Goal: Communication & Community: Answer question/provide support

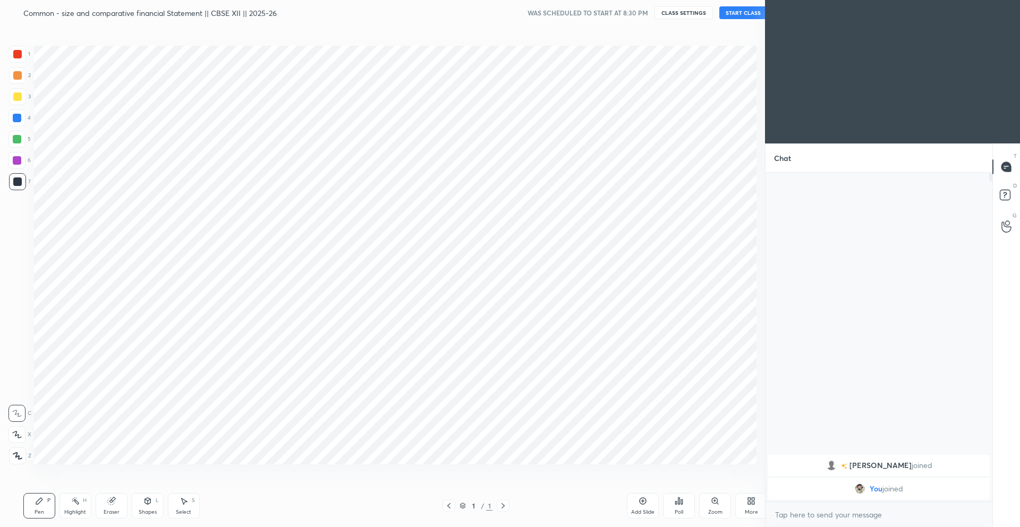
scroll to position [52643, 52379]
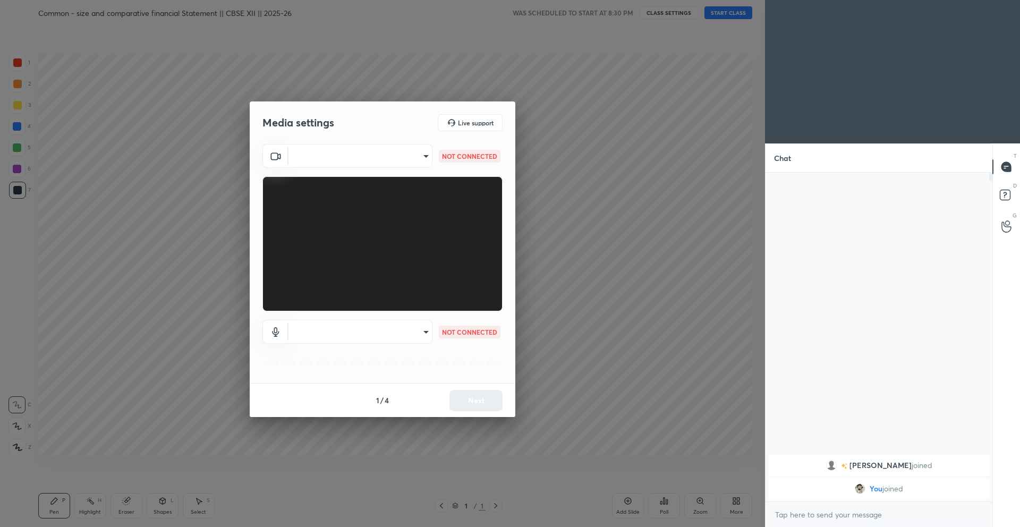
click at [374, 161] on body "1 2 3 4 5 6 7 C X Z C X Z E E Erase all H H Common - size and comparative finan…" at bounding box center [510, 263] width 1020 height 527
click at [377, 160] on div at bounding box center [510, 263] width 1020 height 527
click at [408, 150] on body "1 2 3 4 5 6 7 C X Z C X Z E E Erase all H H Common - size and comparative finan…" at bounding box center [510, 263] width 1020 height 527
click at [408, 150] on li "Lenovo FHD Webcam (17ef:4831)" at bounding box center [359, 156] width 143 height 18
type input "7f924d9e4116d360d182d30fa656a02a45414081b30baa1d2572c6be3404f342"
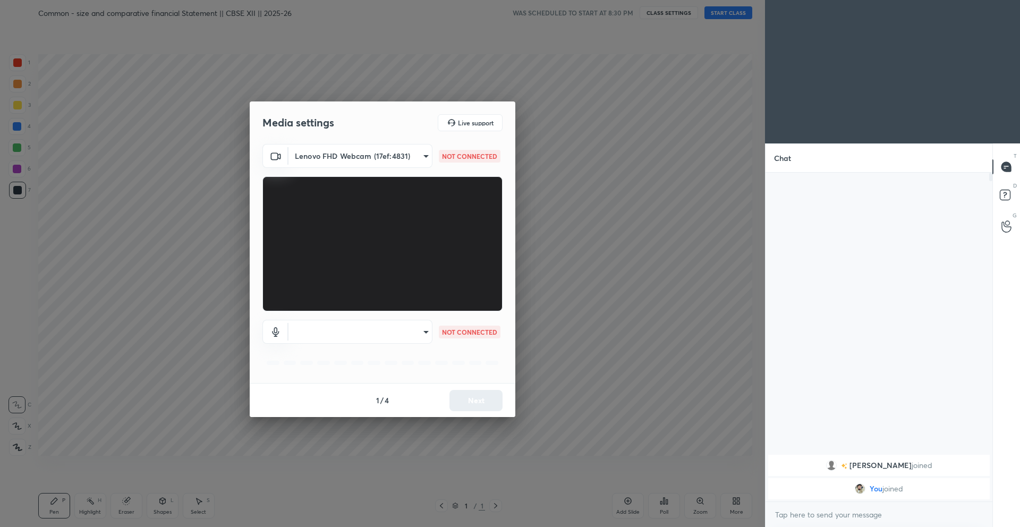
click at [400, 323] on body "1 2 3 4 5 6 7 C X Z C X Z E E Erase all H H Common - size and comparative finan…" at bounding box center [510, 263] width 1020 height 527
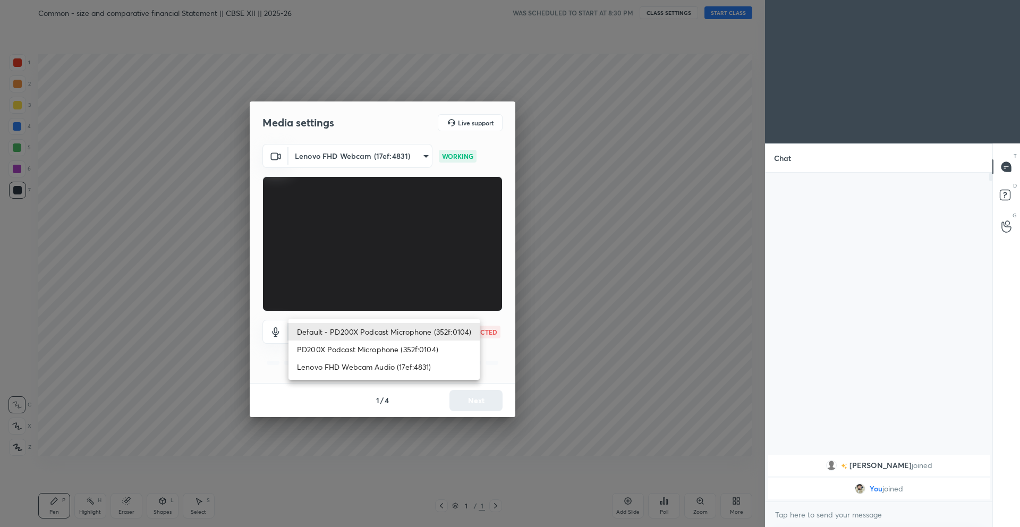
click at [405, 347] on li "PD200X Podcast Microphone (352f:0104)" at bounding box center [383, 349] width 191 height 18
type input "56d177276f70acc1a9089d99b79f09f906167969d7f8d3bafb5c7cc4dc762044"
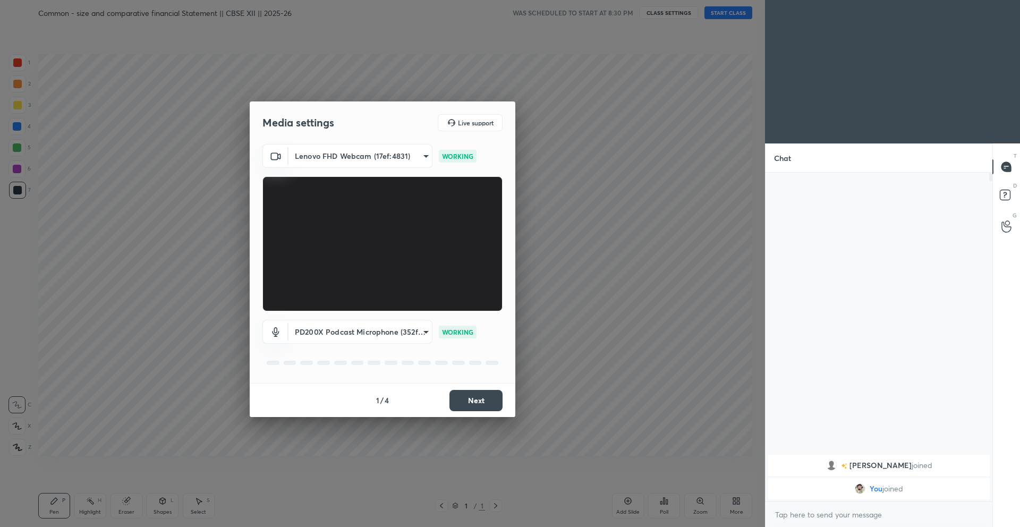
click at [484, 401] on button "Next" at bounding box center [475, 400] width 53 height 21
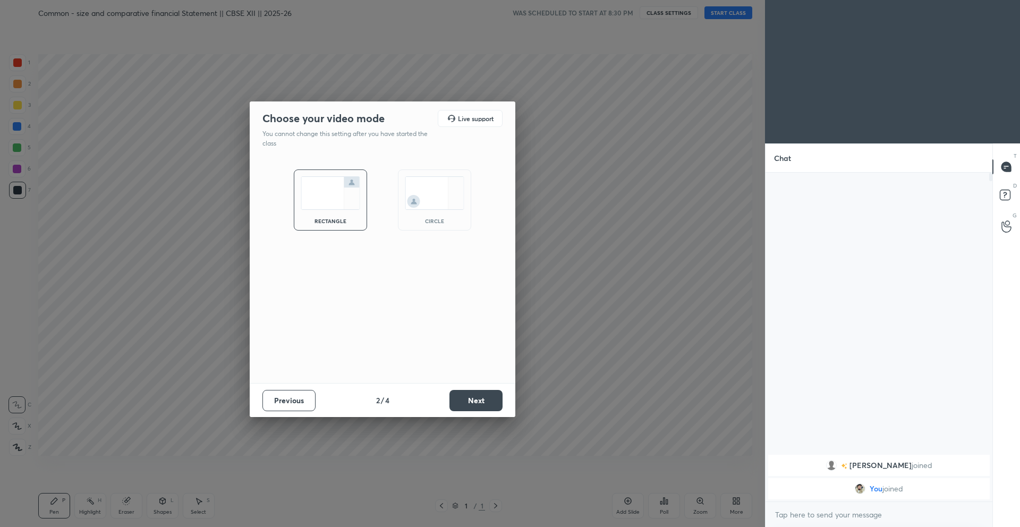
click at [484, 401] on button "Next" at bounding box center [475, 400] width 53 height 21
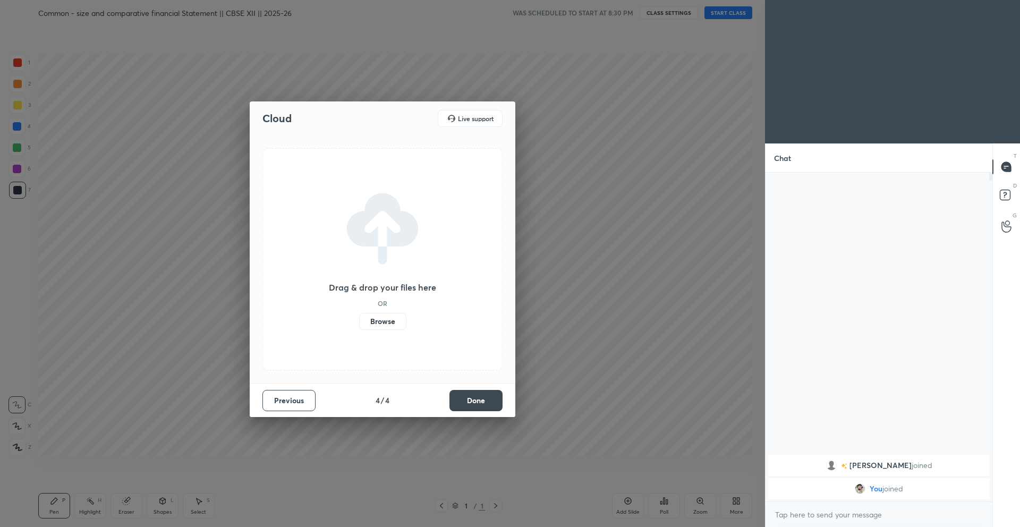
click at [484, 401] on button "Done" at bounding box center [475, 400] width 53 height 21
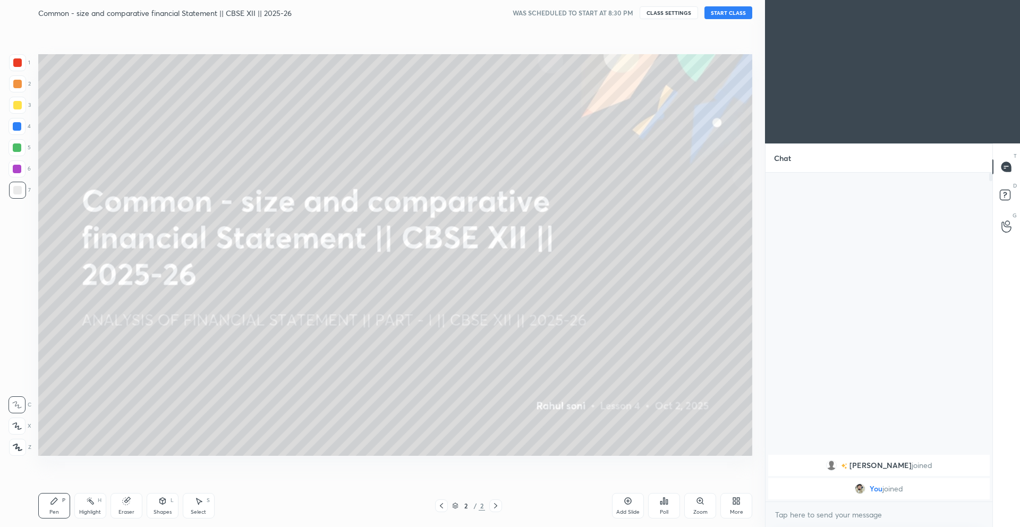
click at [725, 14] on button "START CLASS" at bounding box center [728, 12] width 48 height 13
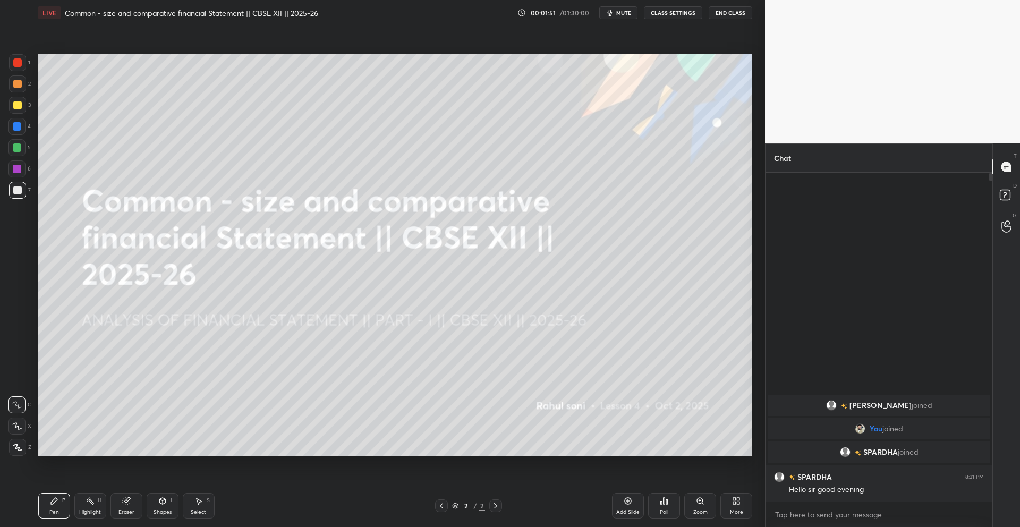
click at [20, 450] on div at bounding box center [17, 447] width 17 height 17
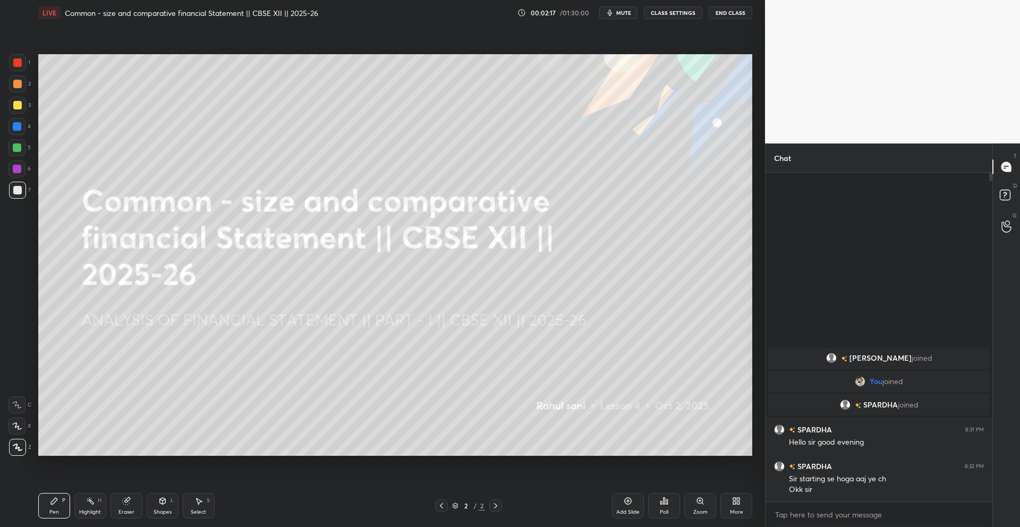
scroll to position [248, 224]
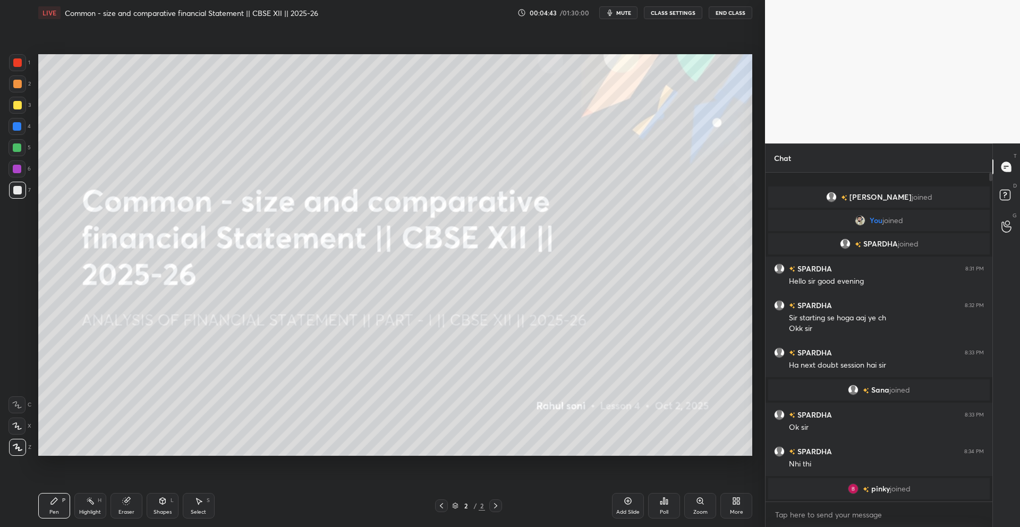
click at [628, 509] on div "Add Slide" at bounding box center [627, 511] width 23 height 5
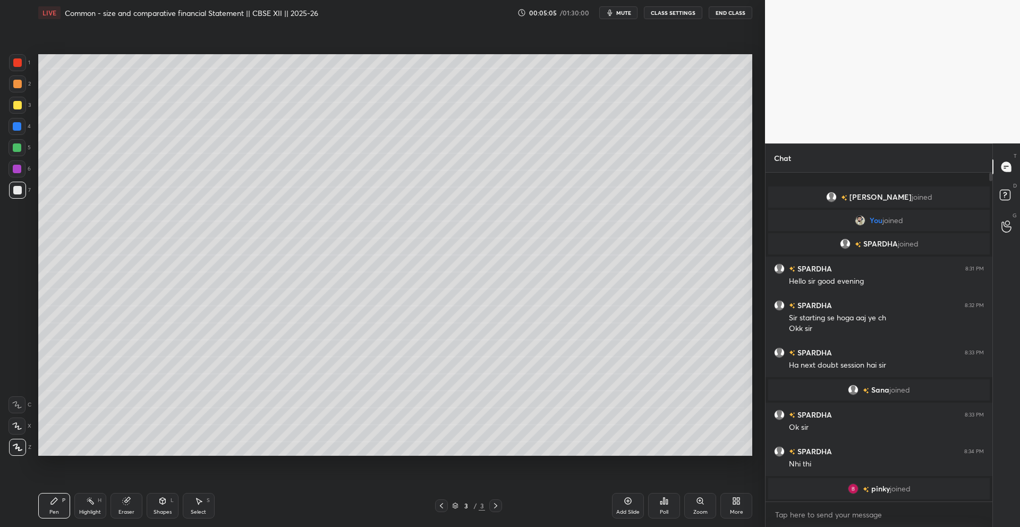
click at [665, 506] on div "Poll" at bounding box center [664, 505] width 32 height 25
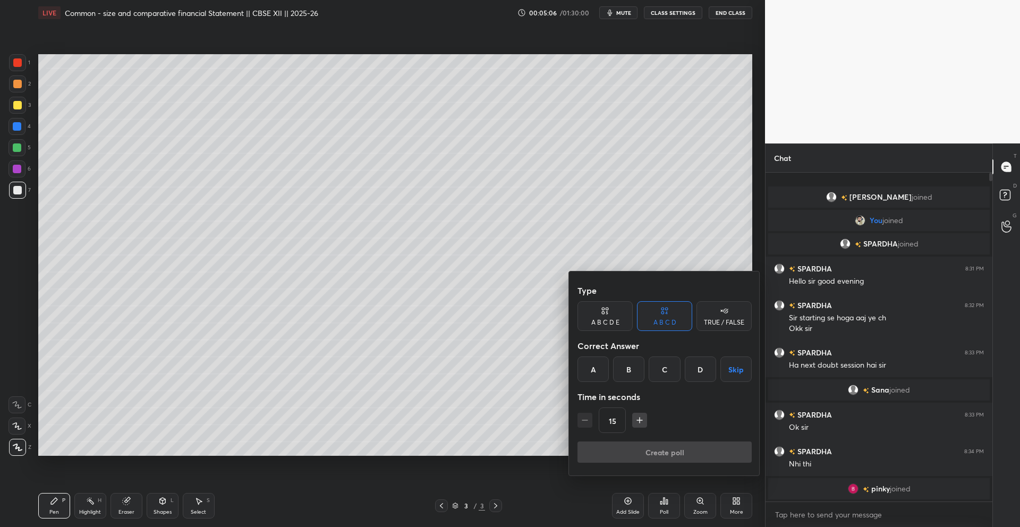
click at [623, 505] on div at bounding box center [510, 263] width 1020 height 527
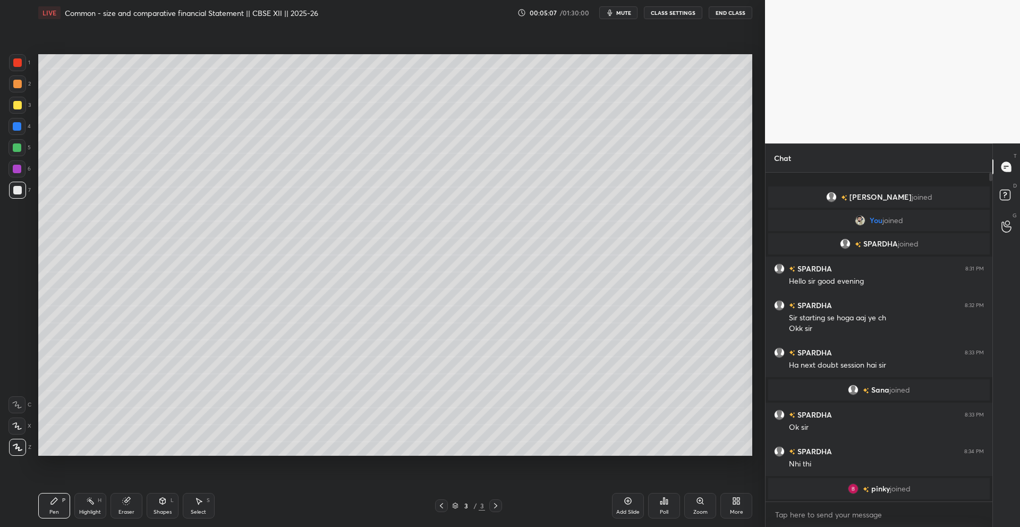
click at [626, 507] on div "Add Slide" at bounding box center [628, 505] width 32 height 25
click at [435, 506] on div at bounding box center [441, 505] width 13 height 13
click at [738, 510] on div "More" at bounding box center [736, 511] width 13 height 5
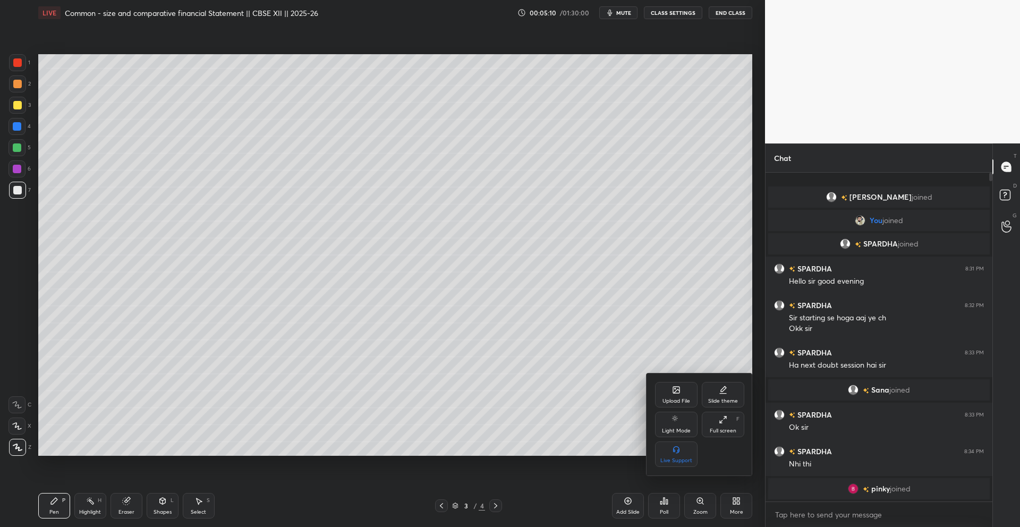
click at [675, 393] on icon at bounding box center [676, 390] width 8 height 8
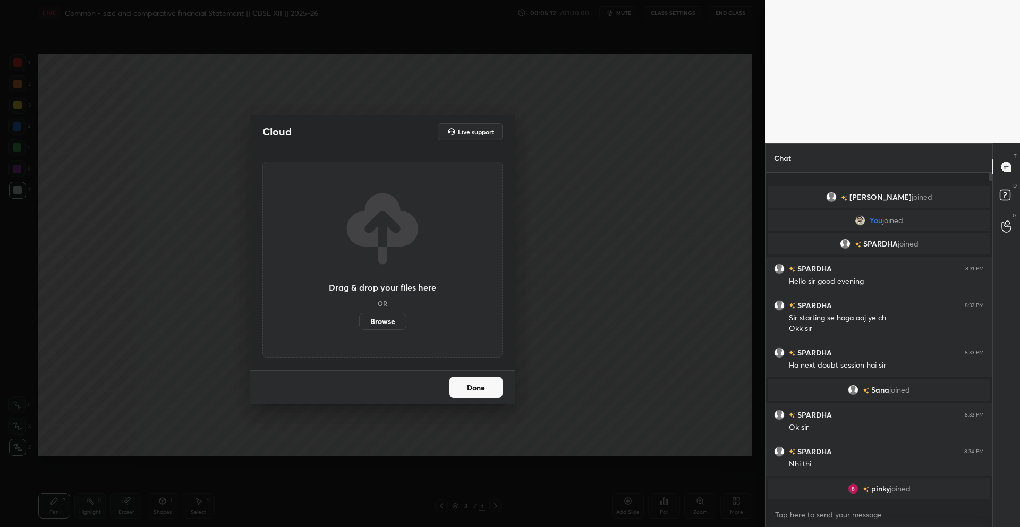
click at [389, 324] on label "Browse" at bounding box center [382, 321] width 47 height 17
click at [359, 324] on input "Browse" at bounding box center [359, 321] width 0 height 17
click at [493, 381] on button "Done" at bounding box center [475, 386] width 53 height 21
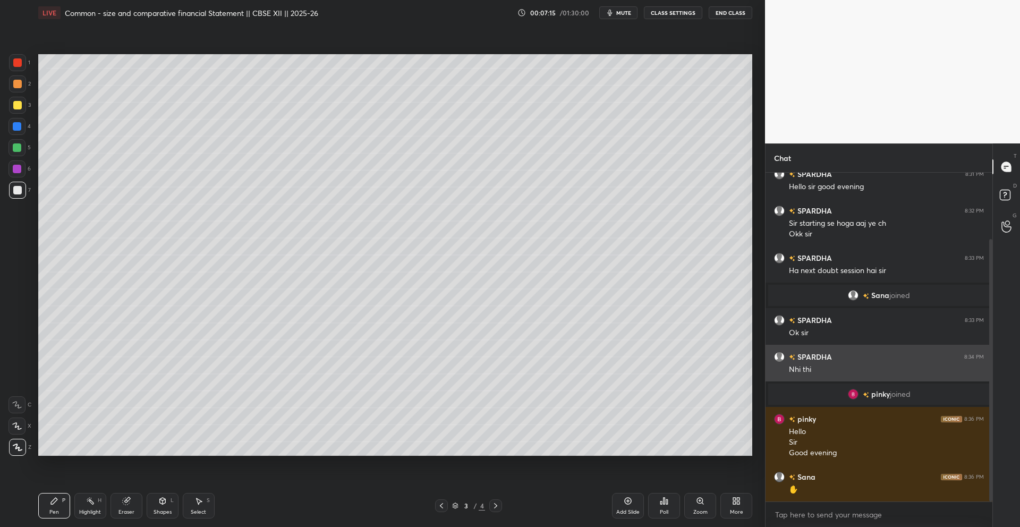
scroll to position [119, 0]
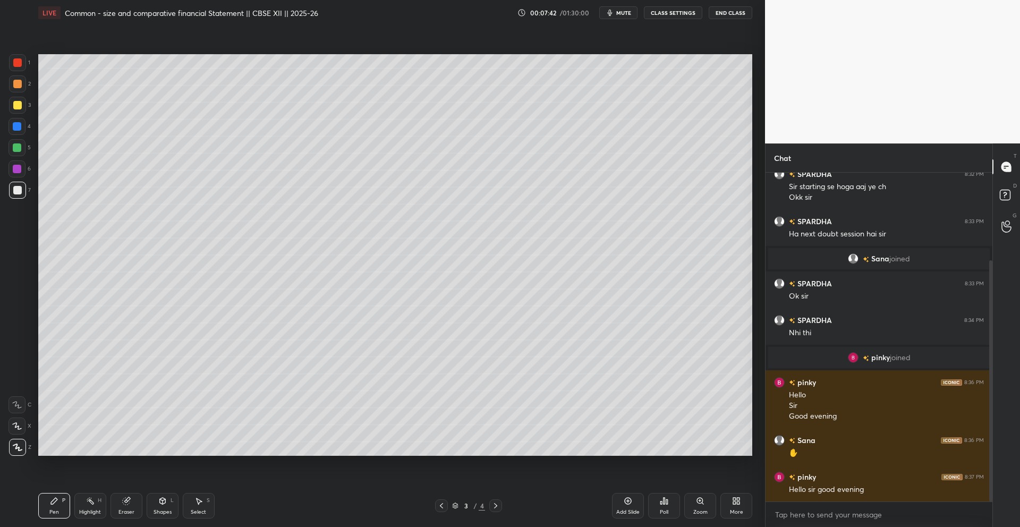
click at [729, 502] on div "More" at bounding box center [736, 505] width 32 height 25
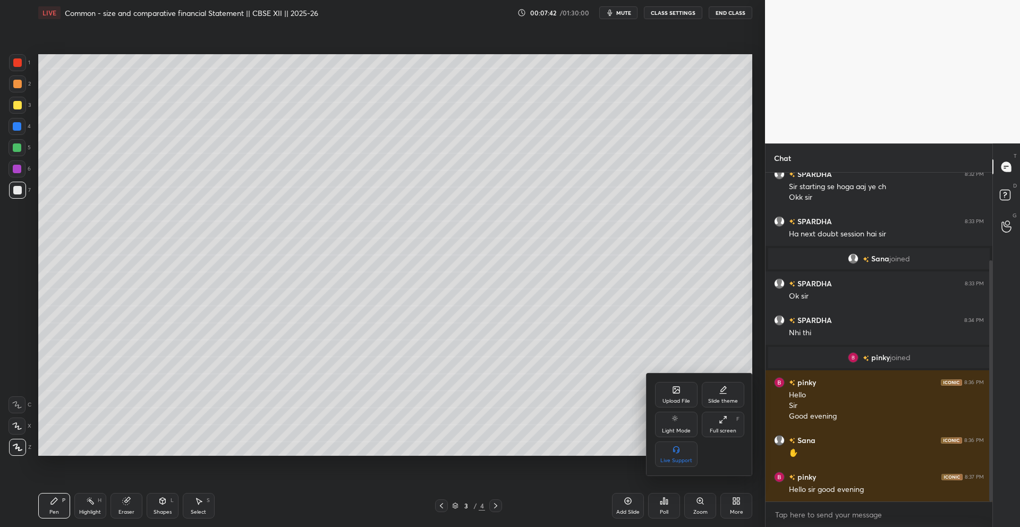
click at [676, 396] on div "Upload File" at bounding box center [676, 394] width 42 height 25
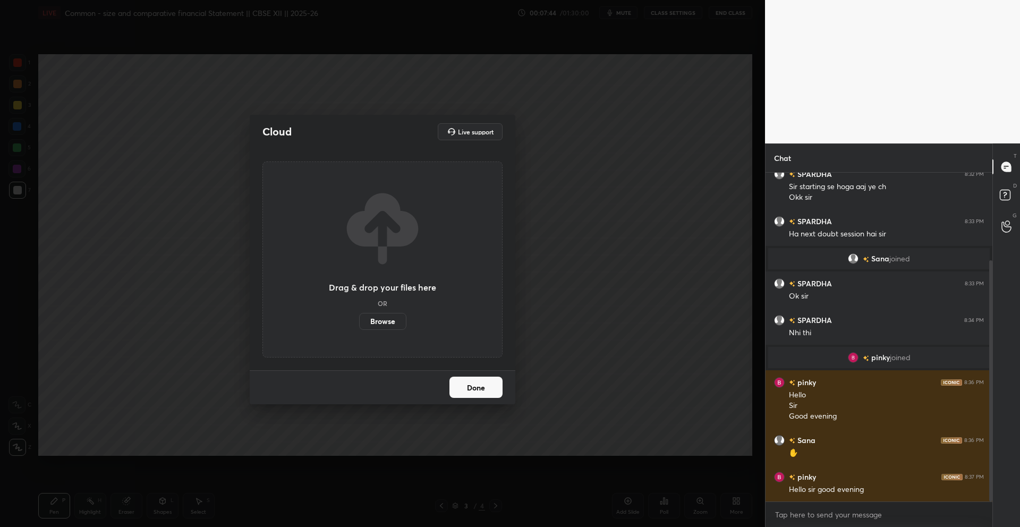
click at [396, 323] on label "Browse" at bounding box center [382, 321] width 47 height 17
click at [359, 323] on input "Browse" at bounding box center [359, 321] width 0 height 17
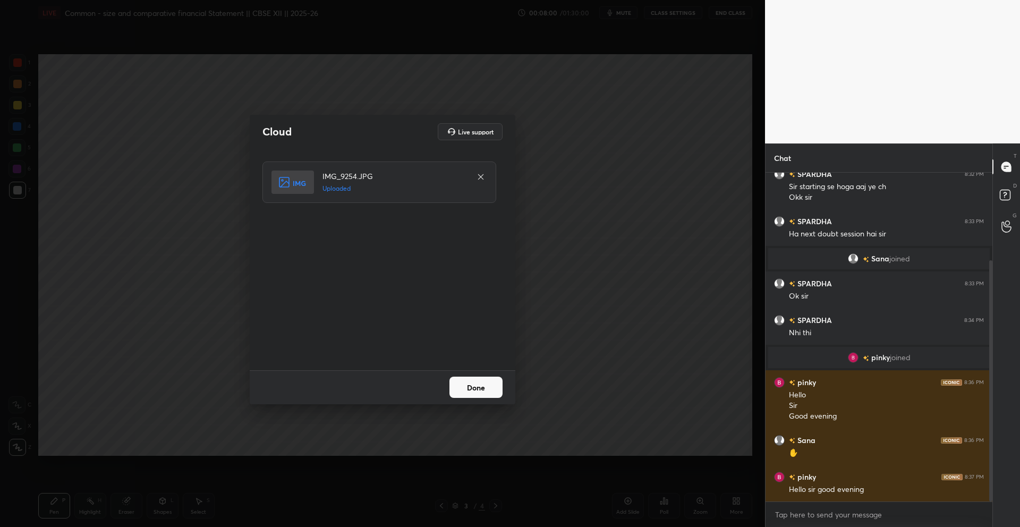
click at [469, 392] on button "Done" at bounding box center [475, 386] width 53 height 21
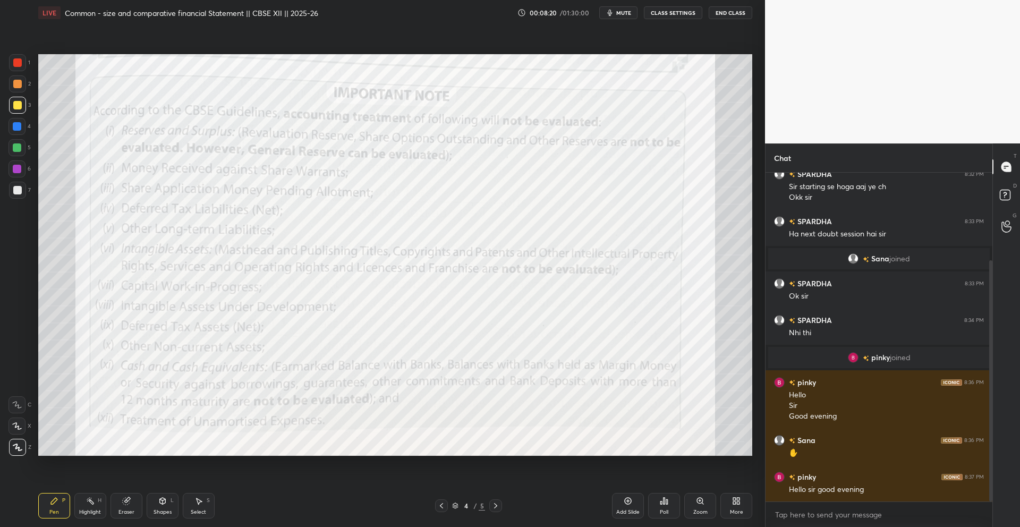
click at [13, 121] on div at bounding box center [16, 126] width 17 height 17
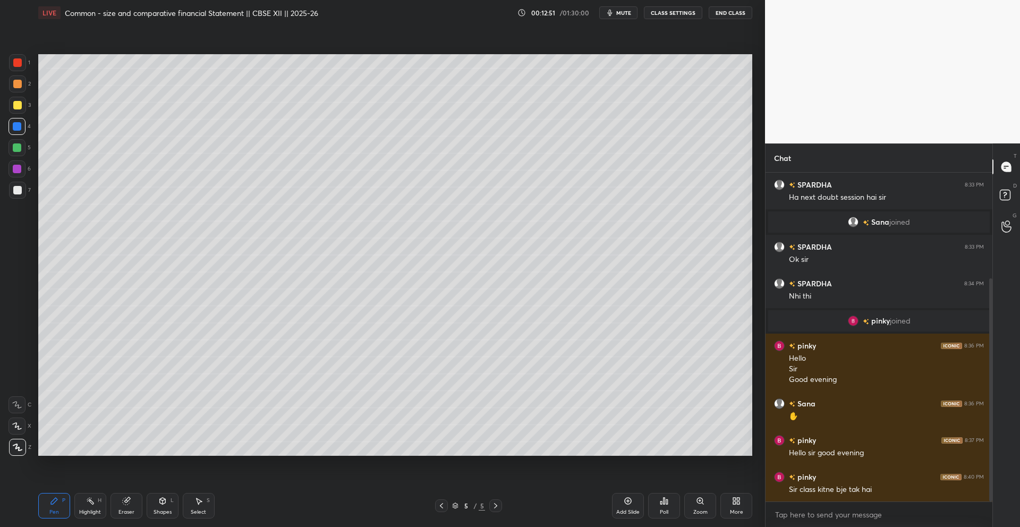
click at [440, 509] on icon at bounding box center [441, 505] width 8 height 8
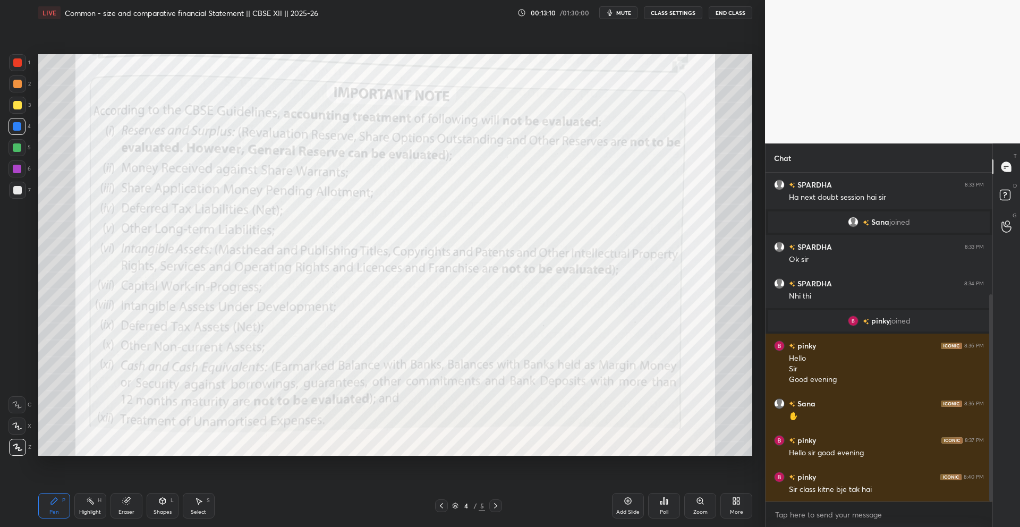
scroll to position [193, 0]
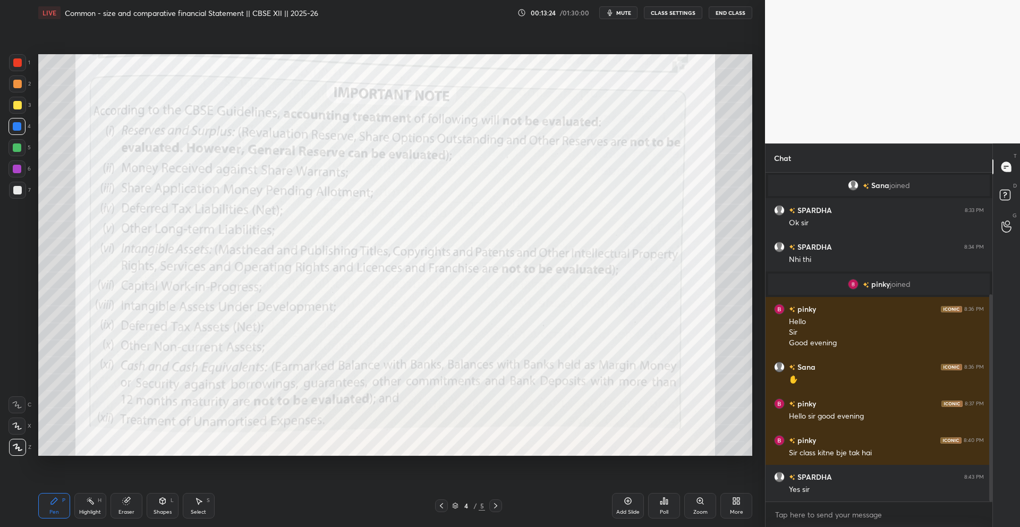
click at [628, 511] on div "Add Slide" at bounding box center [627, 511] width 23 height 5
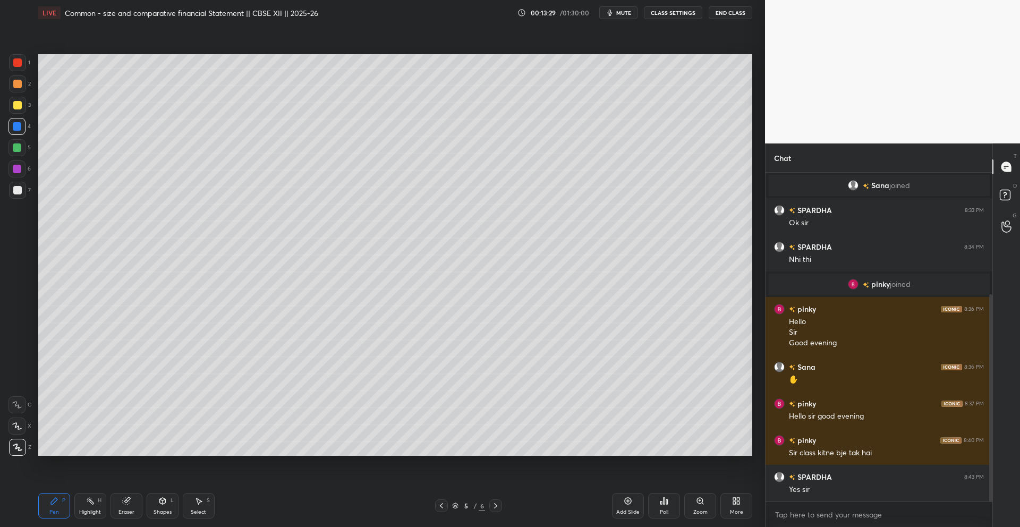
click at [21, 105] on div at bounding box center [17, 105] width 8 height 8
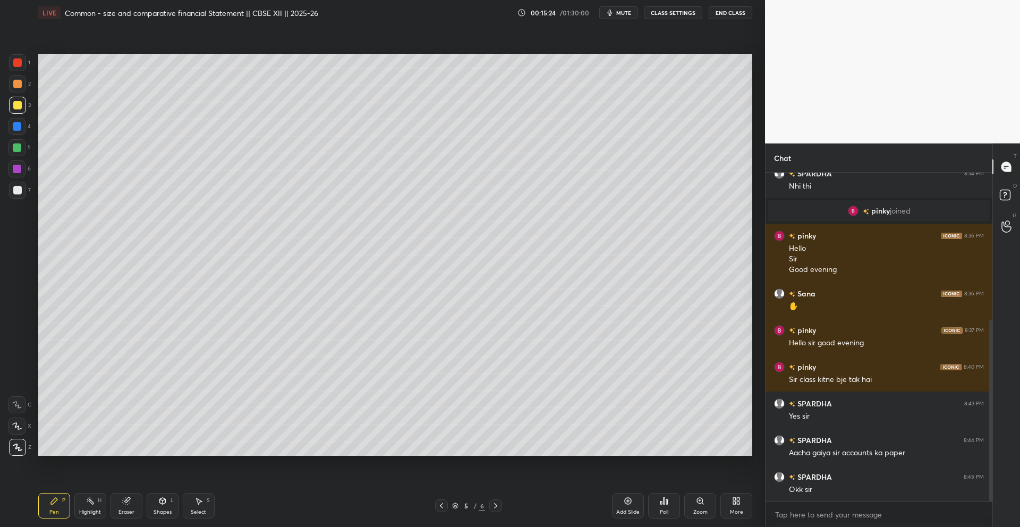
scroll to position [303, 0]
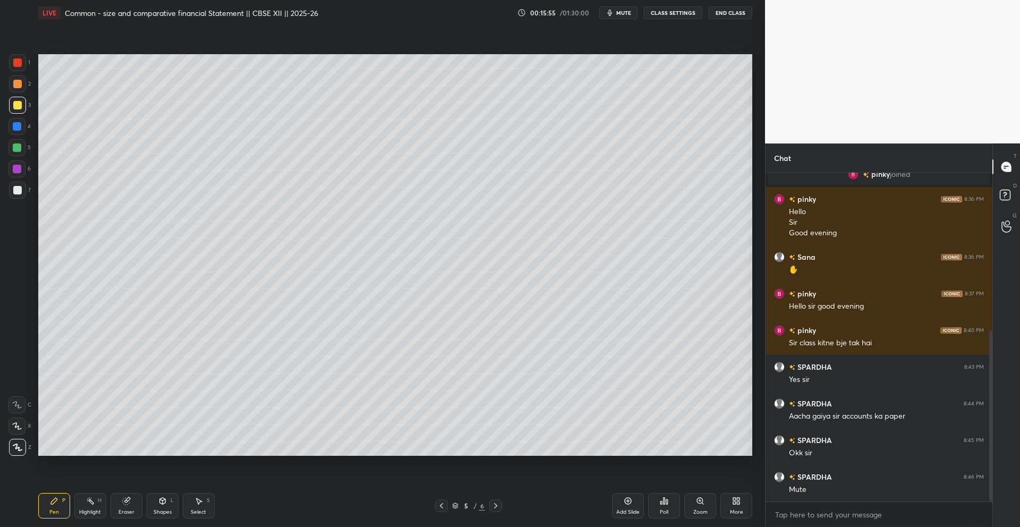
click at [625, 502] on icon at bounding box center [627, 501] width 7 height 7
click at [630, 501] on icon at bounding box center [627, 500] width 8 height 8
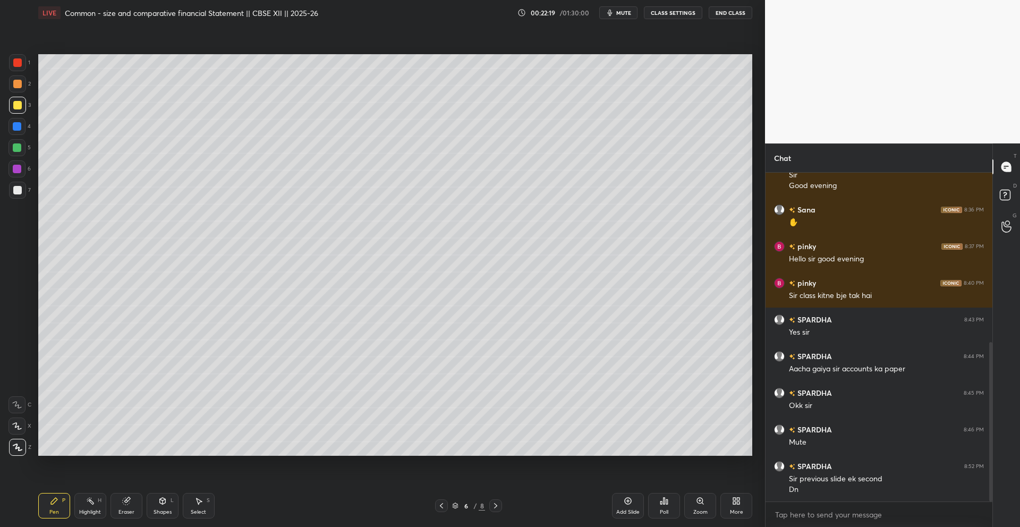
scroll to position [396, 0]
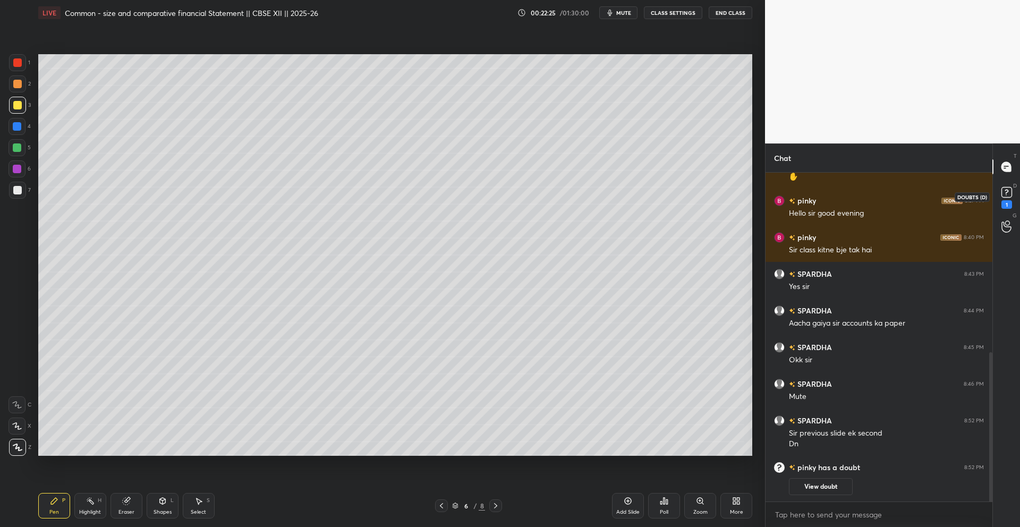
click at [1007, 195] on rect at bounding box center [1006, 192] width 10 height 10
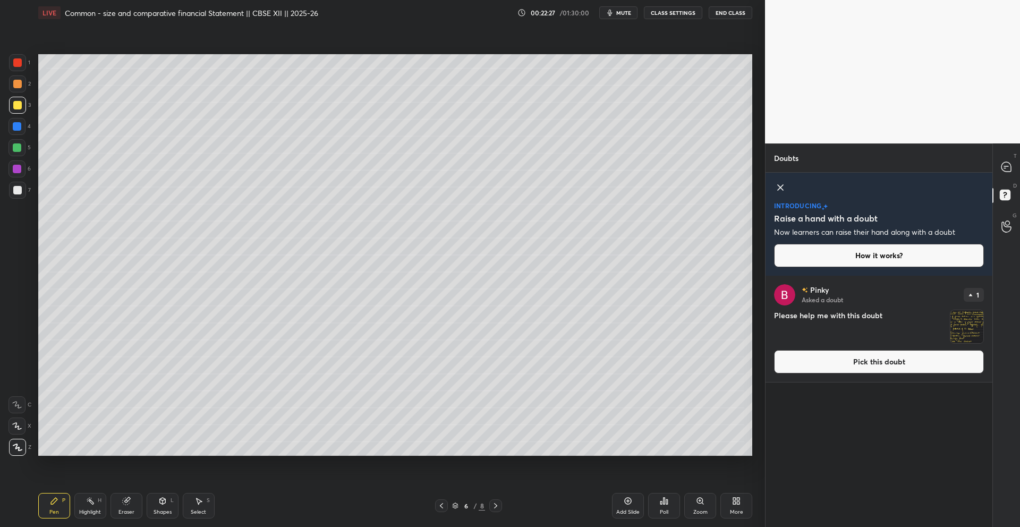
click at [1010, 163] on icon at bounding box center [1005, 166] width 11 height 11
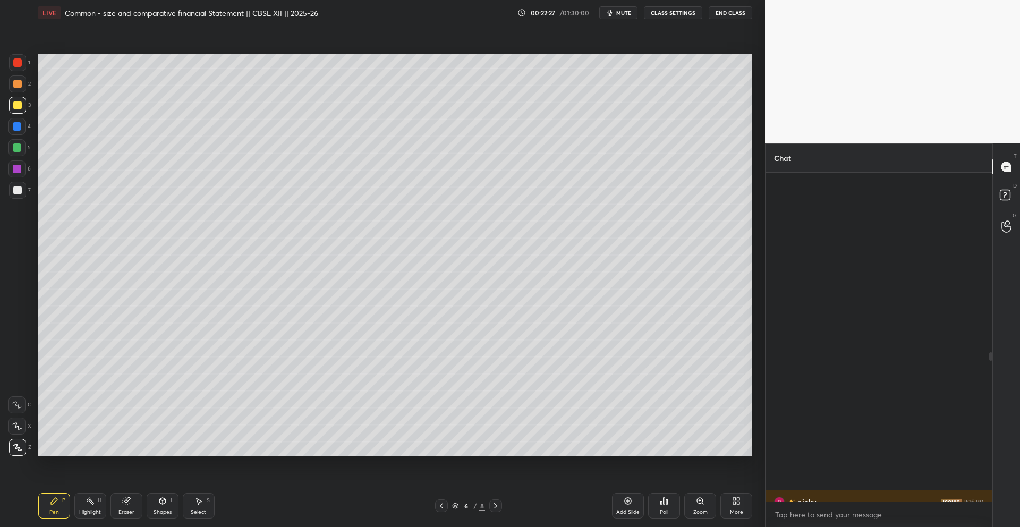
scroll to position [326, 224]
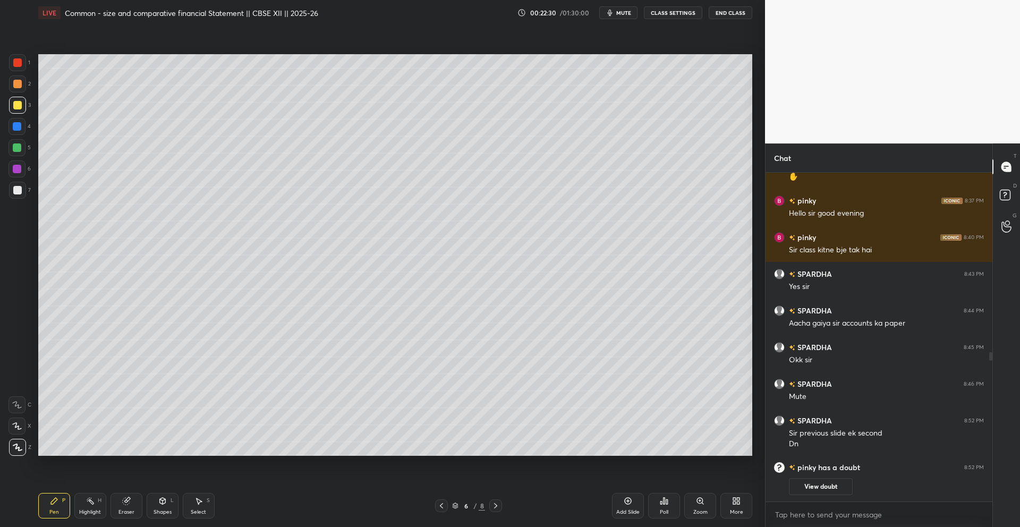
click at [499, 508] on icon at bounding box center [495, 505] width 8 height 8
click at [625, 507] on div "Add Slide" at bounding box center [628, 505] width 32 height 25
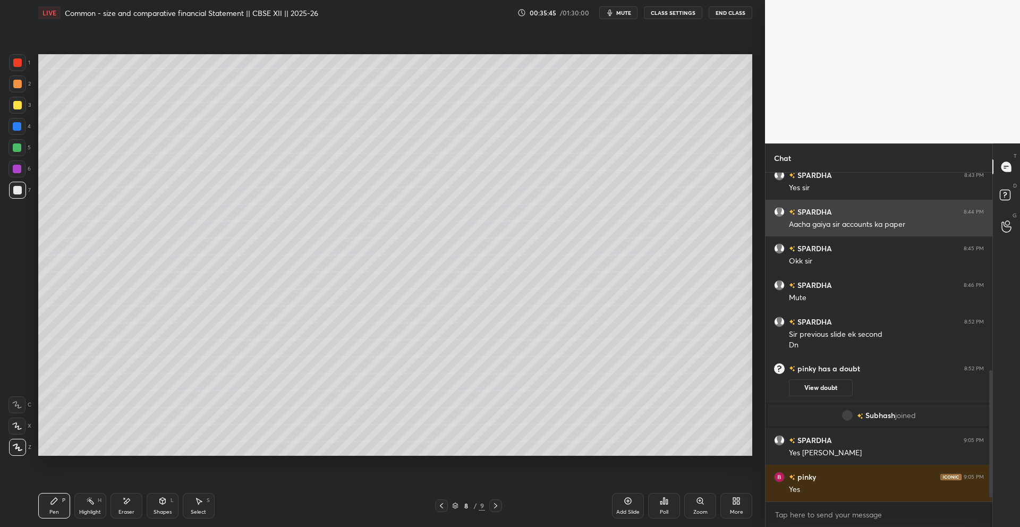
scroll to position [531, 0]
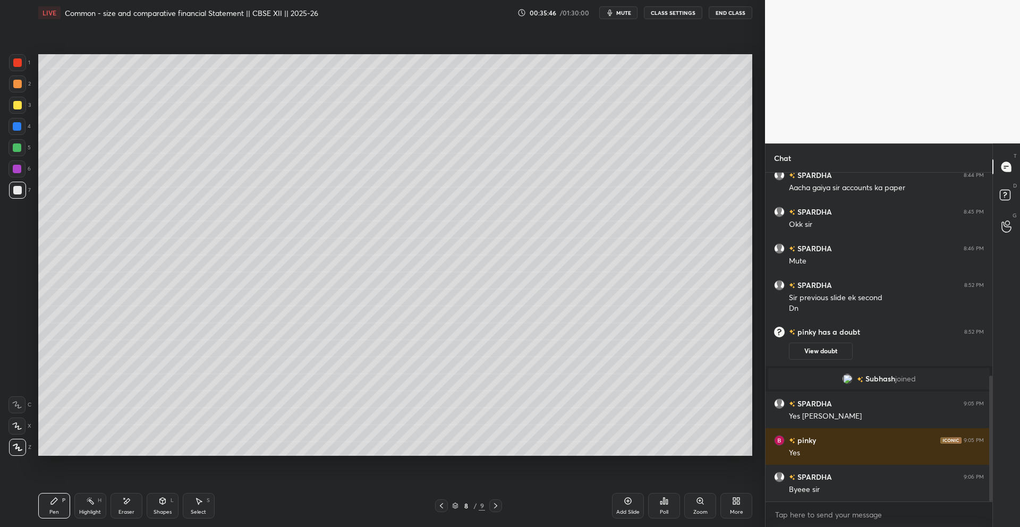
click at [724, 19] on div "LIVE Common - size and comparative financial Statement || CBSE XII || 2025-26 0…" at bounding box center [395, 12] width 714 height 25
click at [724, 16] on button "End Class" at bounding box center [730, 12] width 44 height 13
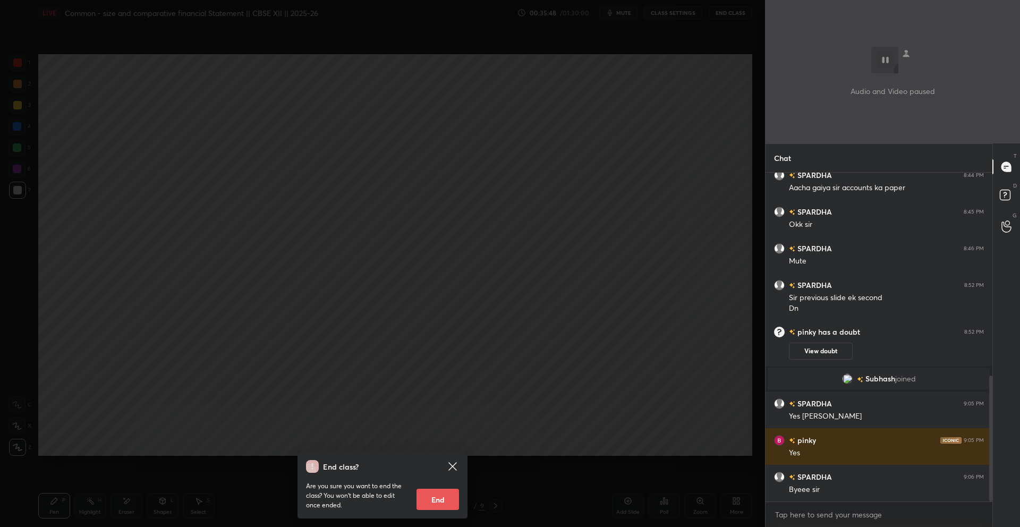
click at [450, 491] on button "End" at bounding box center [437, 499] width 42 height 21
type textarea "x"
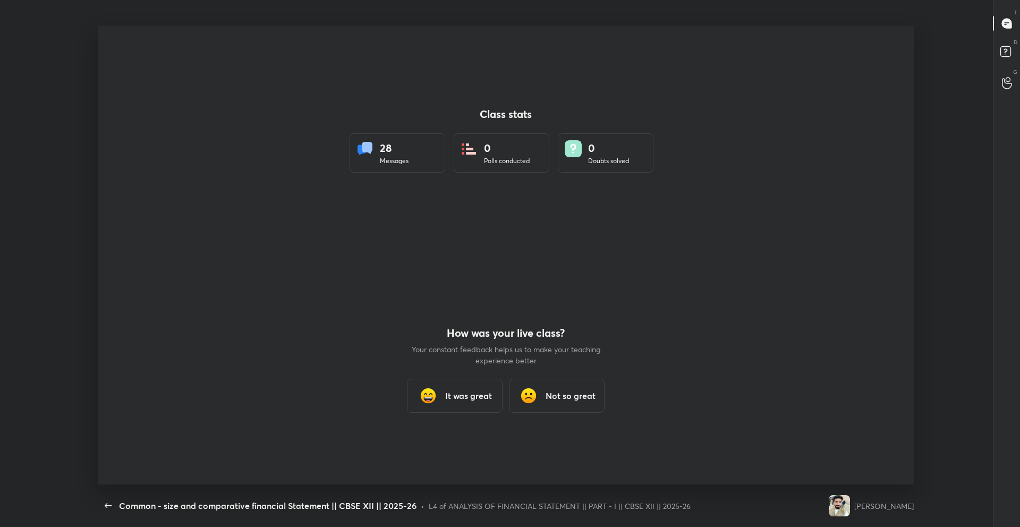
scroll to position [0, 0]
click at [107, 510] on icon "button" at bounding box center [108, 505] width 13 height 13
